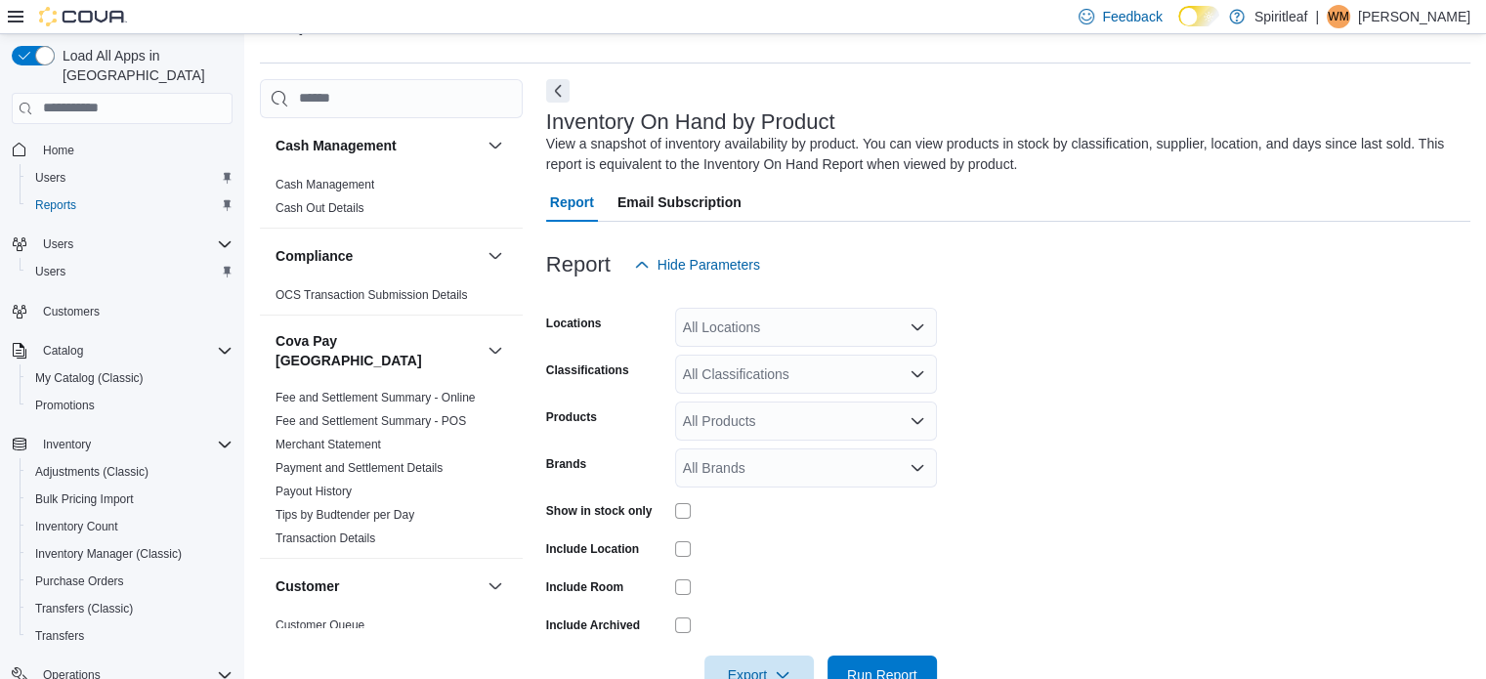
scroll to position [65, 0]
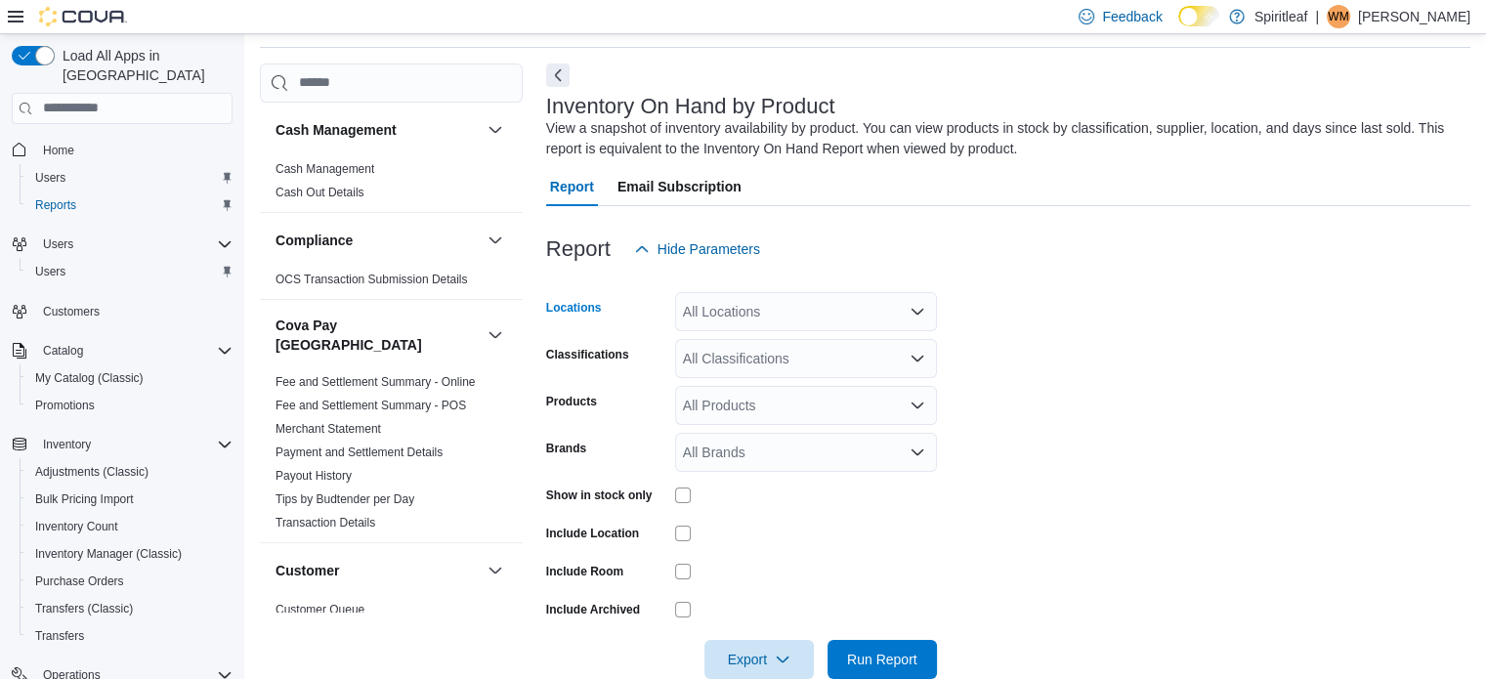
click at [754, 316] on div "All Locations" at bounding box center [806, 311] width 262 height 39
type input "***"
click at [723, 343] on div "262 - [GEOGRAPHIC_DATA]" at bounding box center [806, 345] width 238 height 20
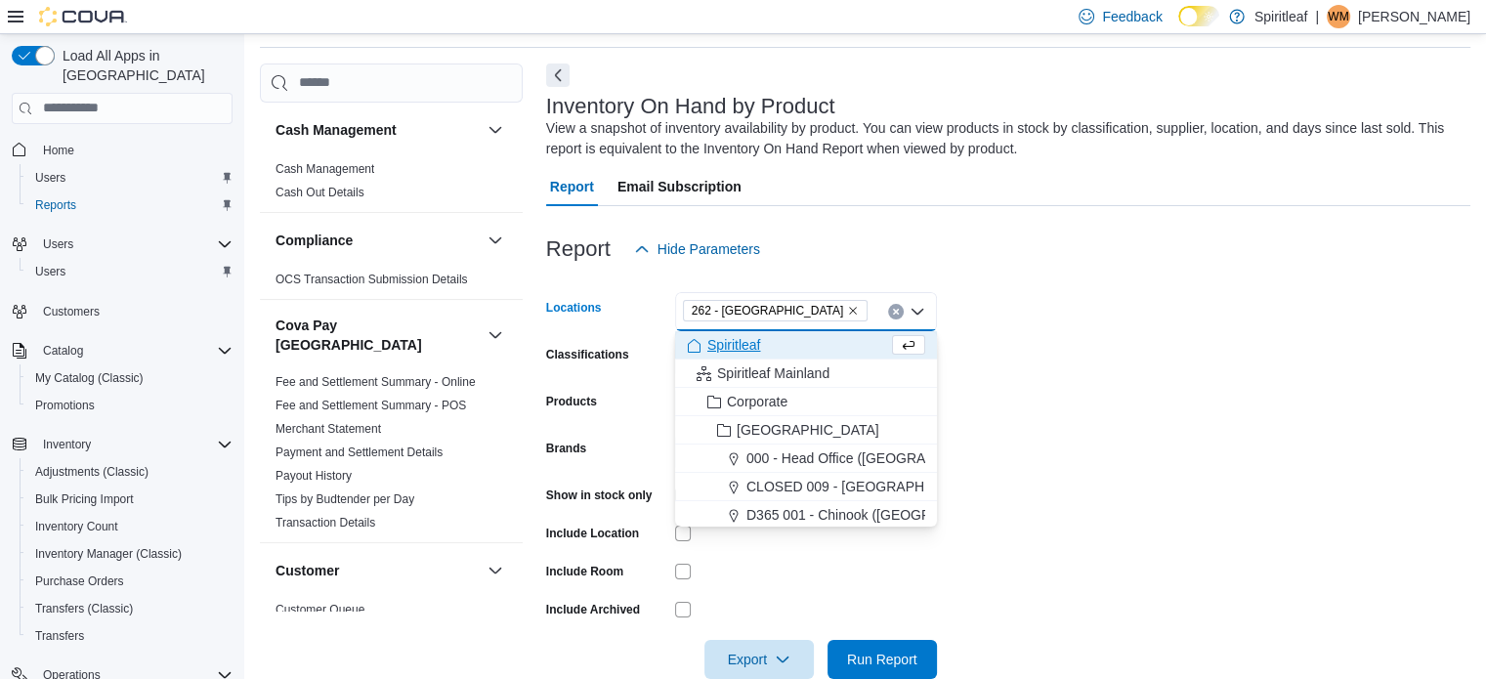
drag, startPoint x: 1069, startPoint y: 331, endPoint x: 993, endPoint y: 342, distance: 77.0
click at [1061, 339] on form "Locations 262 - [GEOGRAPHIC_DATA] Combo box. Selected. 262 - [GEOGRAPHIC_DATA].…" at bounding box center [1008, 474] width 925 height 410
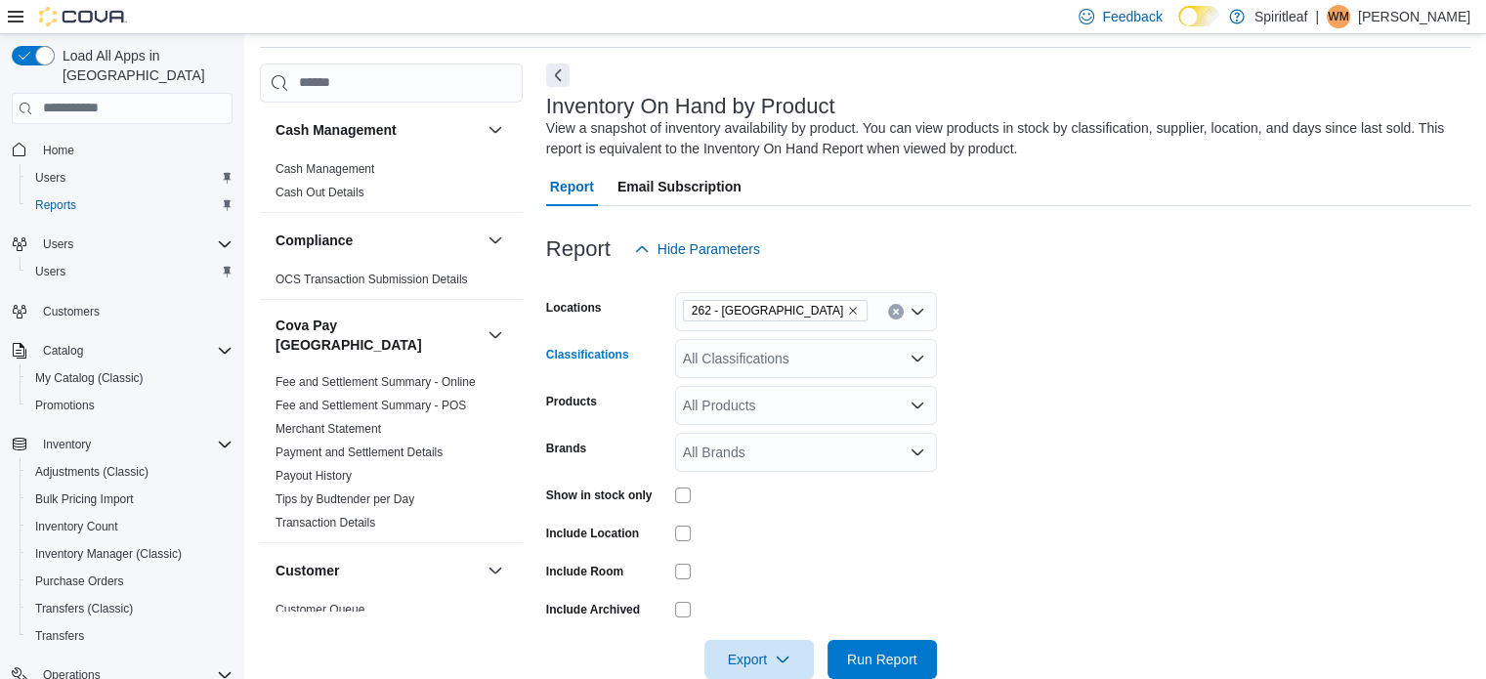
click at [712, 359] on div "All Classifications" at bounding box center [806, 358] width 262 height 39
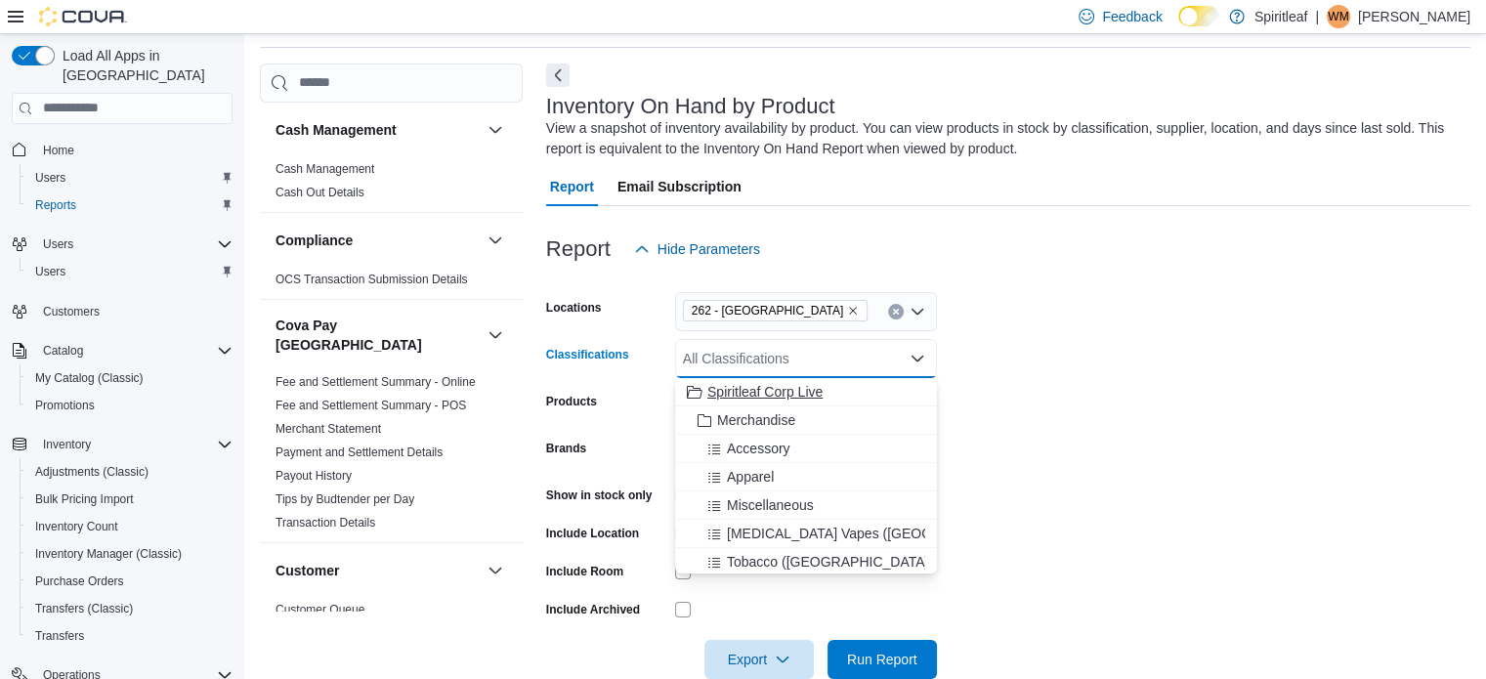
click at [745, 388] on span "Spiritleaf Corp Live" at bounding box center [765, 392] width 115 height 20
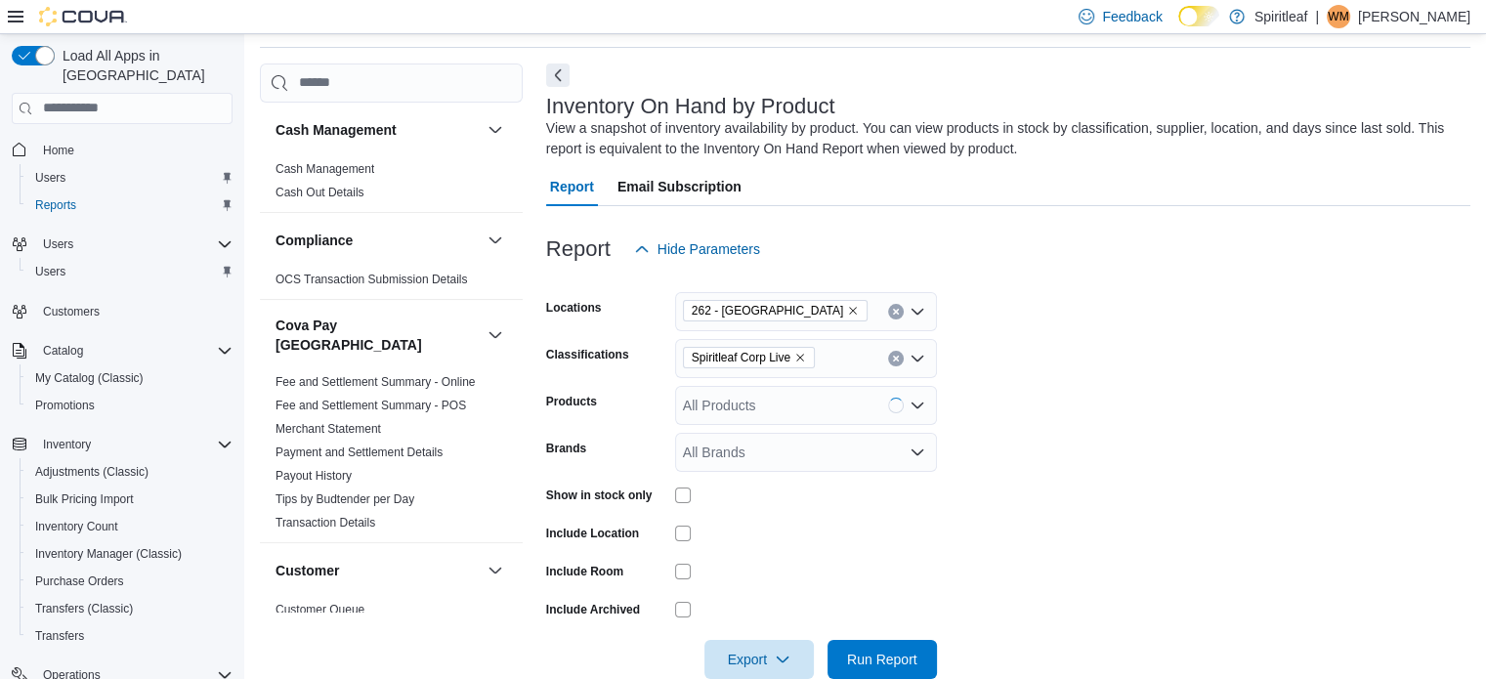
click at [1026, 400] on form "Locations 262 - [GEOGRAPHIC_DATA] Classifications Spiritleaf Corp Live Products…" at bounding box center [1008, 474] width 925 height 410
click at [742, 648] on span "Export" at bounding box center [759, 658] width 86 height 39
click at [769, 534] on span "Export to Excel" at bounding box center [762, 540] width 88 height 16
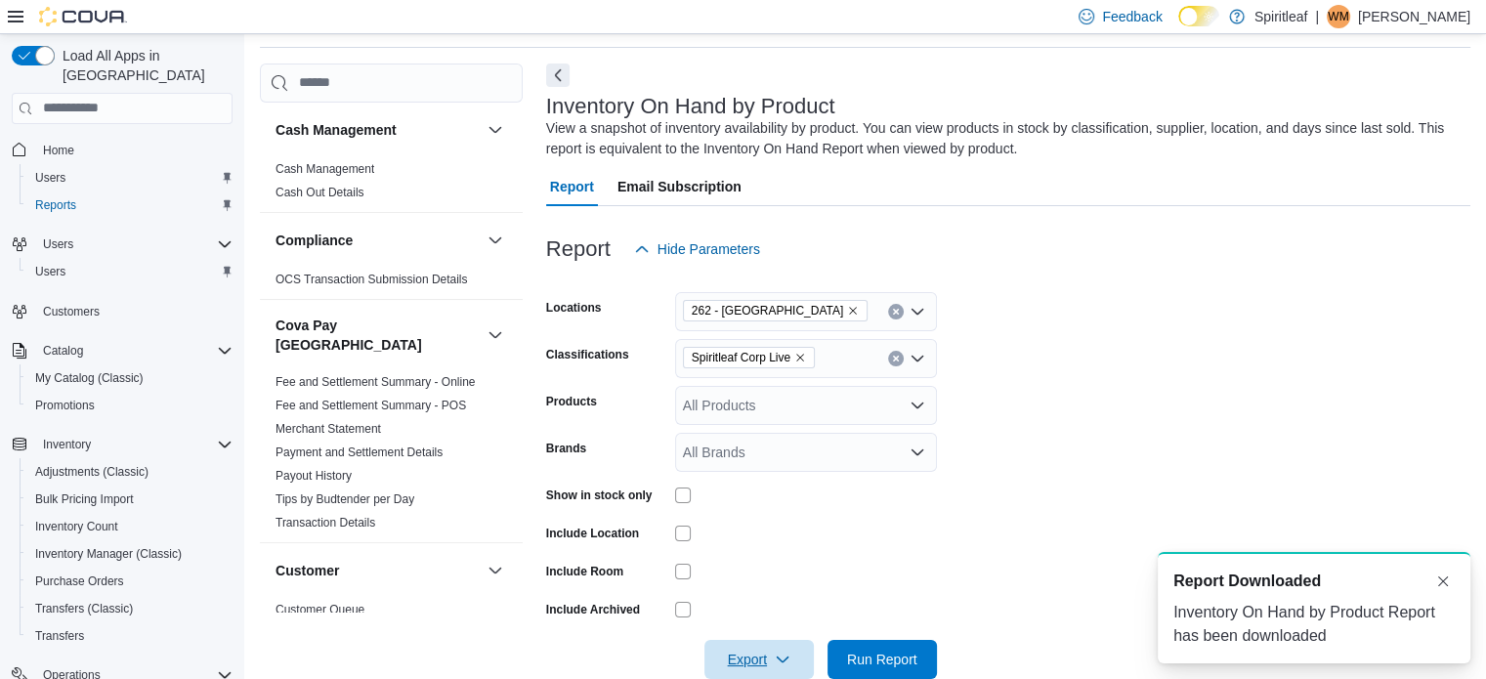
scroll to position [0, 0]
